Goal: Check status: Check status

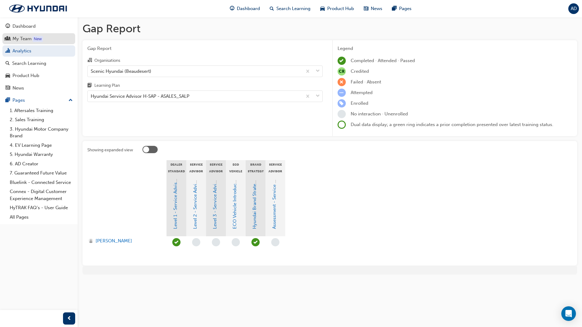
click at [23, 41] on div "My Team" at bounding box center [21, 38] width 19 height 7
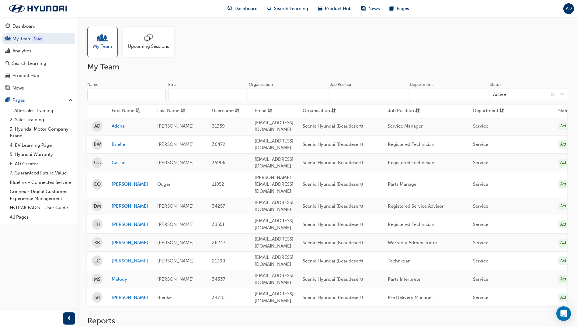
click at [115, 257] on link "[PERSON_NAME]" at bounding box center [130, 260] width 37 height 7
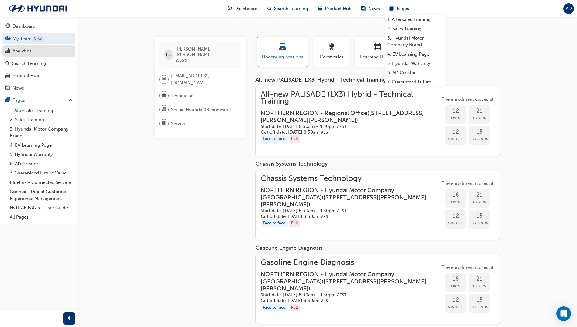
click at [40, 52] on div "Analytics" at bounding box center [38, 51] width 67 height 8
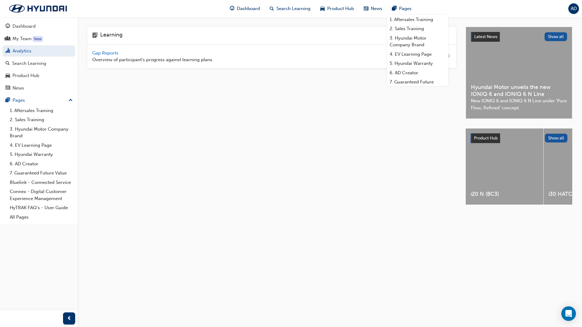
click at [101, 53] on span "Gap Reports" at bounding box center [105, 52] width 27 height 5
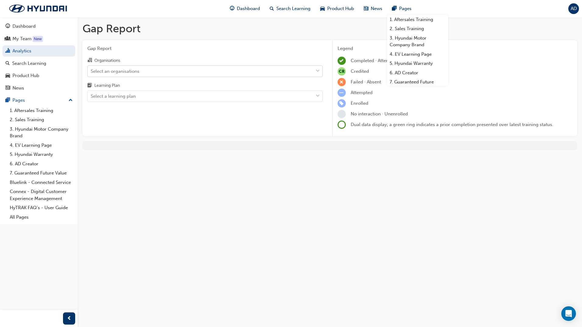
click at [143, 70] on div "Select an organisations" at bounding box center [201, 71] width 226 height 11
click at [91, 70] on input "Organisations Select an organisations" at bounding box center [91, 70] width 1 height 5
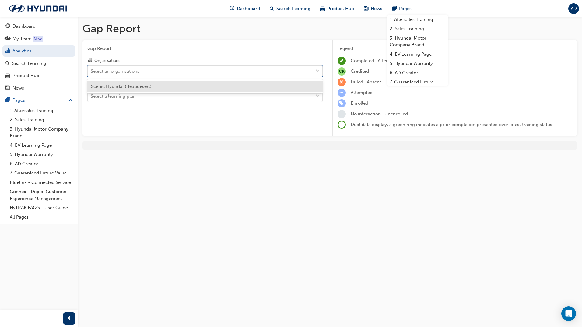
click at [142, 83] on div "Scenic Hyundai (Beaudesert)" at bounding box center [204, 87] width 235 height 12
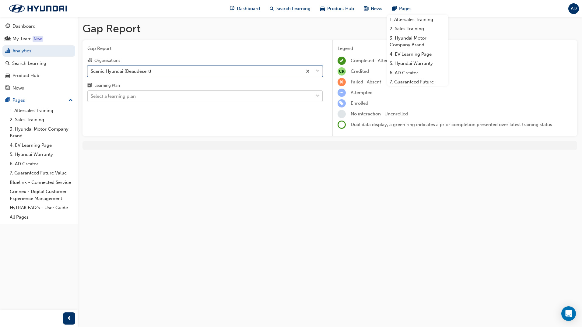
click at [142, 96] on div "Select a learning plan" at bounding box center [201, 96] width 226 height 11
click at [91, 96] on input "Learning Plan Select a learning plan" at bounding box center [91, 95] width 1 height 5
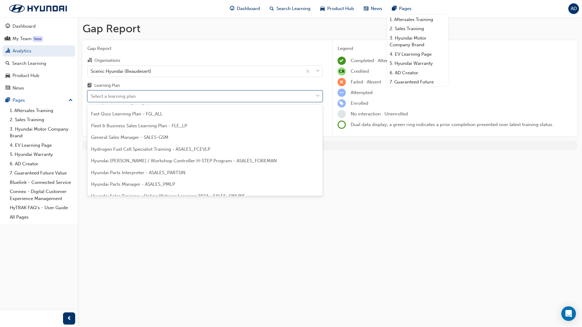
scroll to position [213, 0]
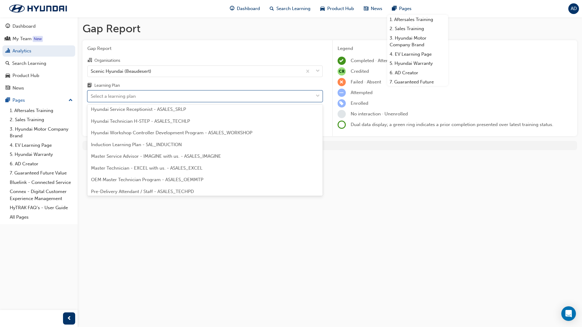
click at [151, 170] on span "Master Technician - EXCEL with us. - ASALES_EXCEL" at bounding box center [146, 167] width 111 height 5
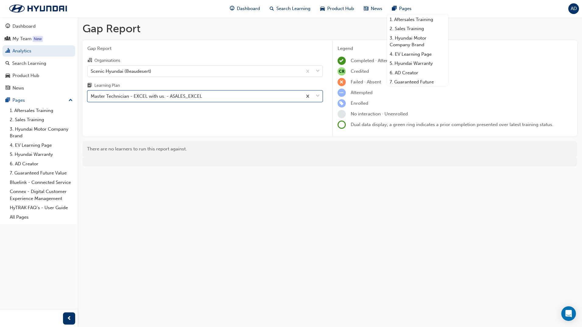
click at [179, 94] on div "Master Technician - EXCEL with us. - ASALES_EXCEL" at bounding box center [146, 96] width 111 height 7
click at [91, 94] on input "Learning Plan option Master Technician - EXCEL with us. - ASALES_EXCEL, selecte…" at bounding box center [91, 95] width 1 height 5
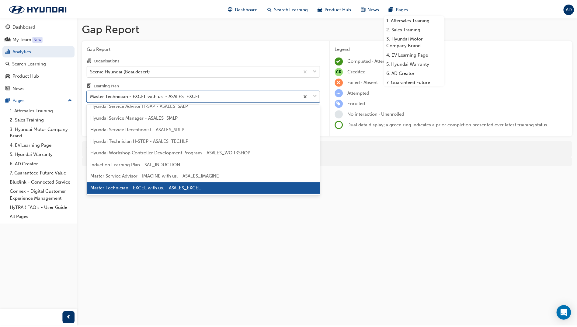
scroll to position [183, 0]
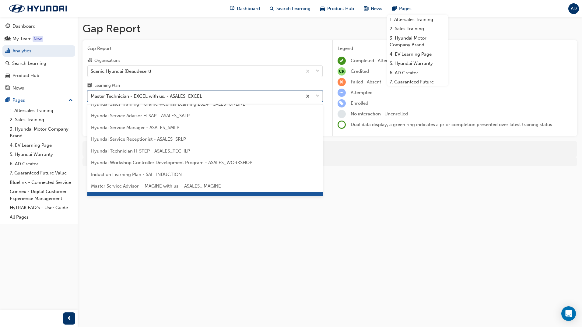
click at [166, 149] on span "Hyundai Technician H-STEP - ASALES_TECHLP" at bounding box center [140, 150] width 99 height 5
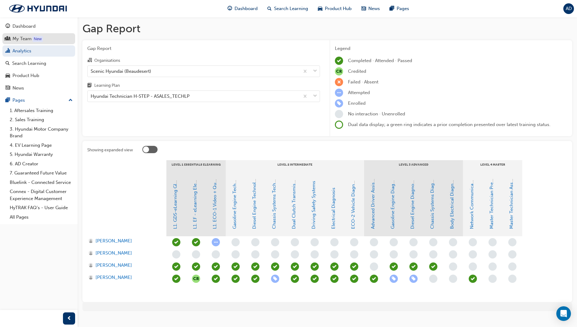
click at [25, 41] on div "My Team" at bounding box center [21, 38] width 19 height 7
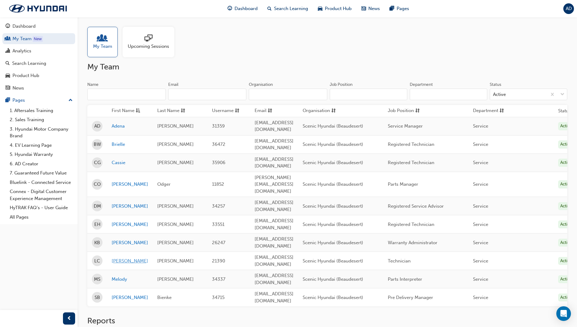
click at [115, 257] on link "[PERSON_NAME]" at bounding box center [130, 260] width 37 height 7
